Goal: Information Seeking & Learning: Learn about a topic

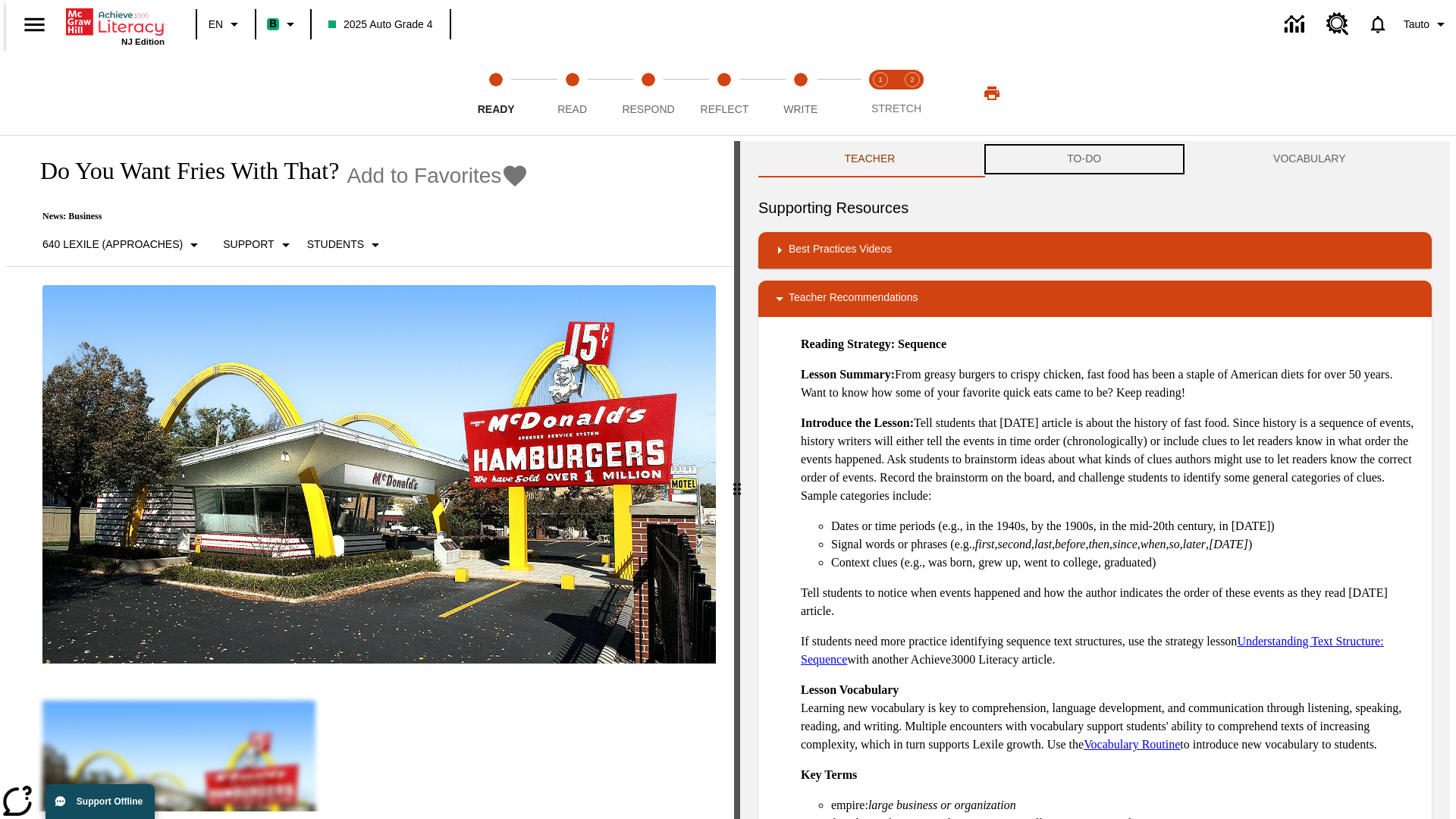
click at [1084, 160] on button "TO-DO" at bounding box center [1084, 159] width 207 height 37
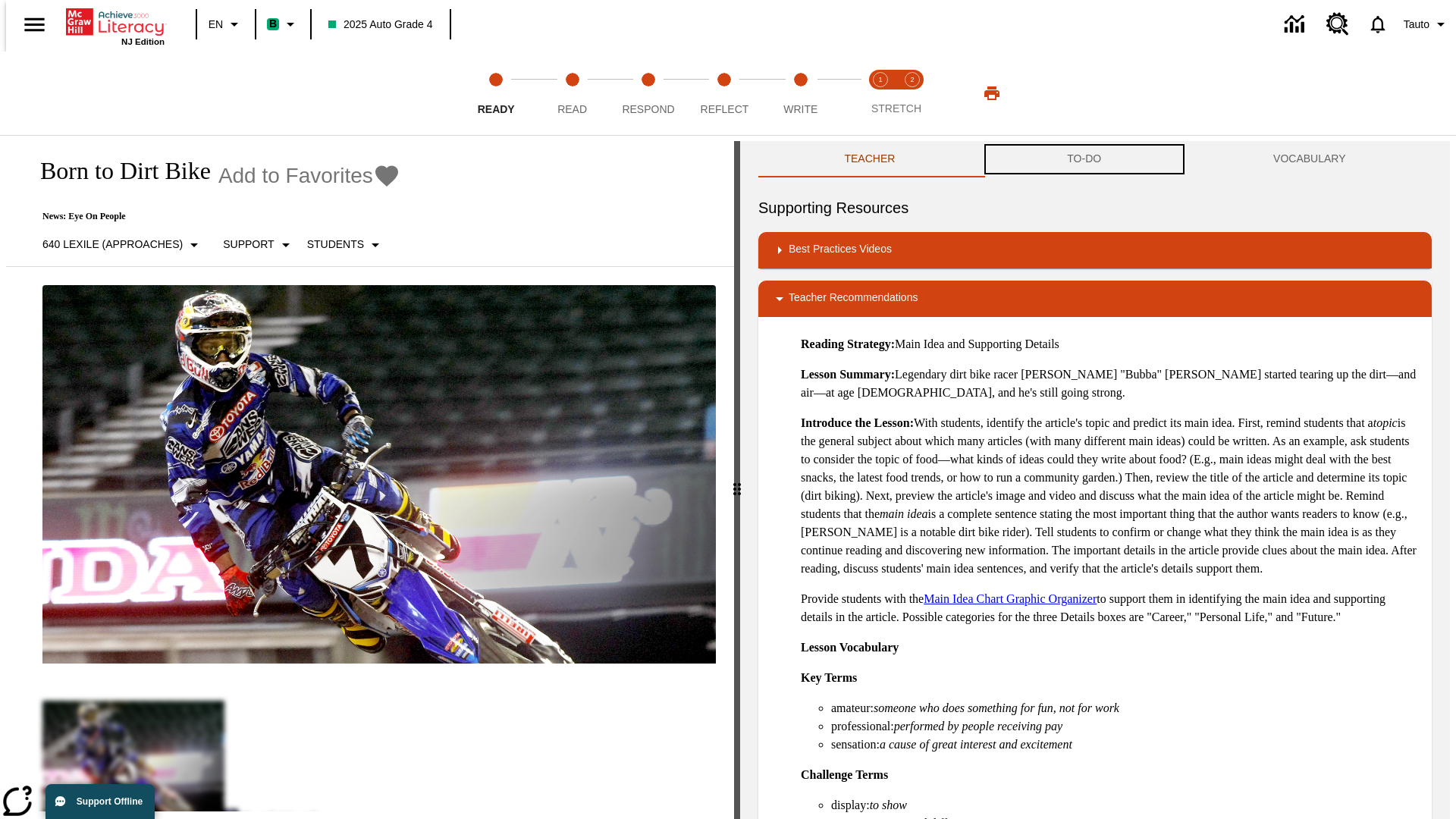
click at [1084, 160] on button "TO-DO" at bounding box center [1084, 159] width 207 height 37
